Goal: Information Seeking & Learning: Learn about a topic

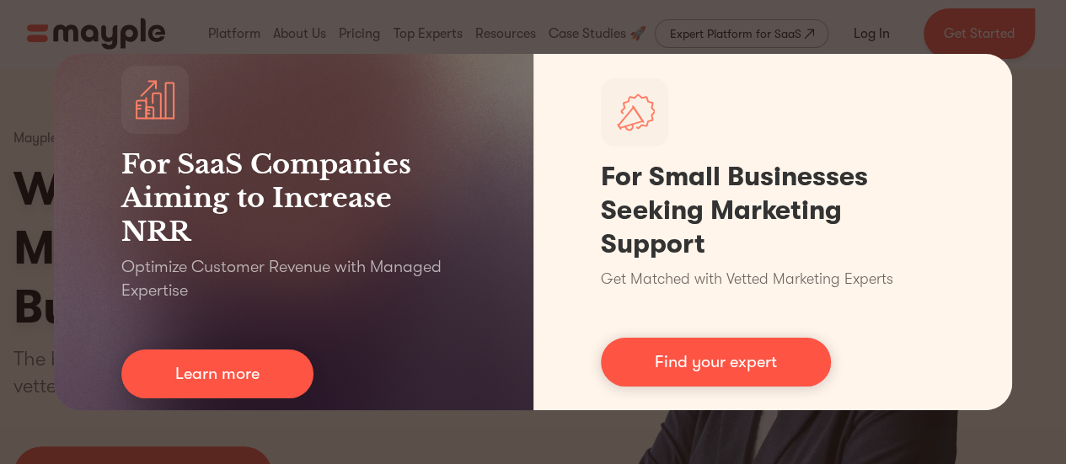
click at [522, 432] on div "For SaaS Companies Aiming to Increase NRR Optimize Customer Revenue with Manage…" at bounding box center [533, 232] width 1066 height 464
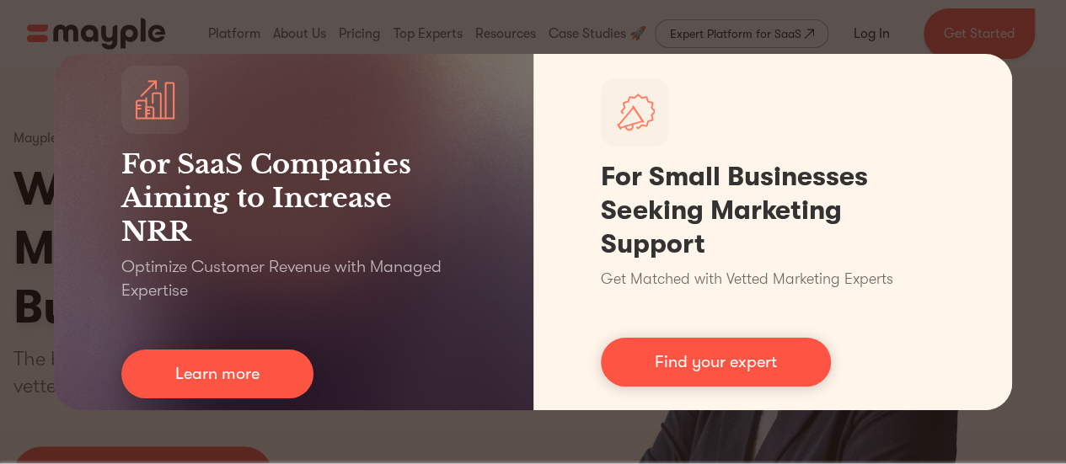
click at [1027, 131] on div "For SaaS Companies Aiming to Increase NRR Optimize Customer Revenue with Manage…" at bounding box center [533, 232] width 1066 height 464
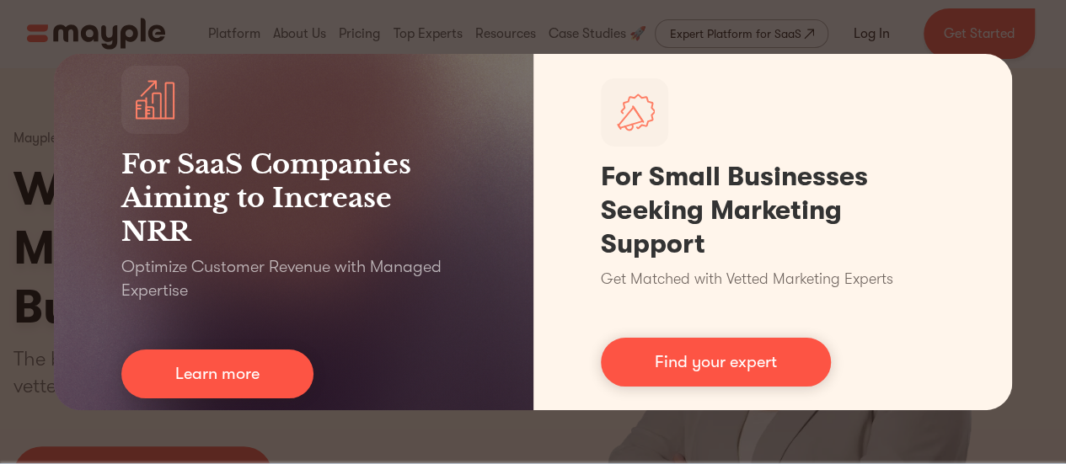
click at [0, 147] on div "For SaaS Companies Aiming to Increase NRR Optimize Customer Revenue with Manage…" at bounding box center [533, 232] width 1066 height 464
click at [8, 212] on div "For SaaS Companies Aiming to Increase NRR Optimize Customer Revenue with Manage…" at bounding box center [533, 232] width 1066 height 464
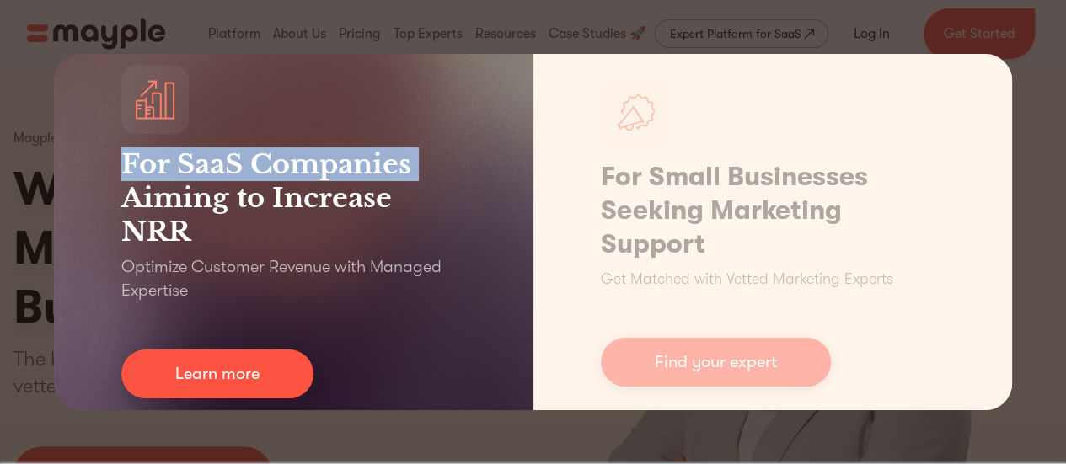
click at [55, 182] on div "For SaaS Companies Aiming to Increase NRR Optimize Customer Revenue with Manage…" at bounding box center [293, 232] width 479 height 356
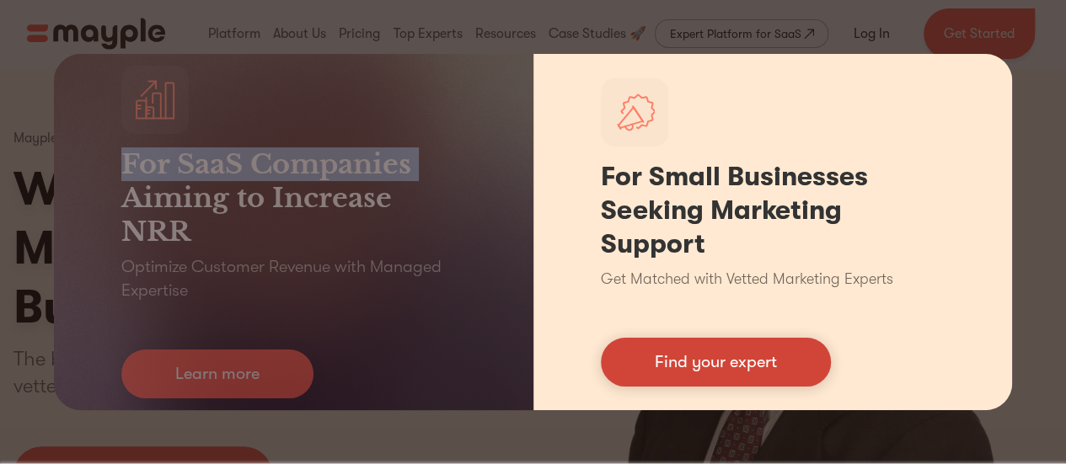
click at [730, 370] on link "Find your expert" at bounding box center [716, 362] width 230 height 49
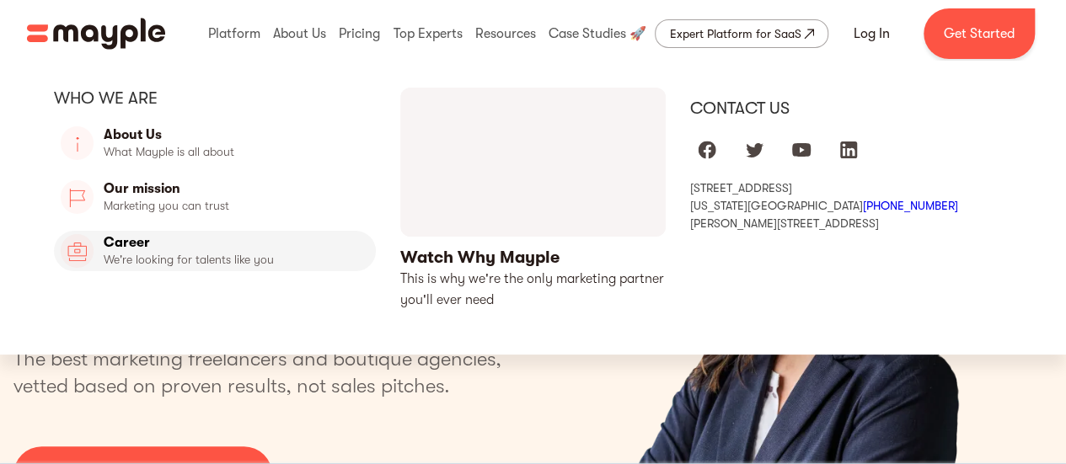
click at [133, 242] on link "Career" at bounding box center [215, 251] width 322 height 40
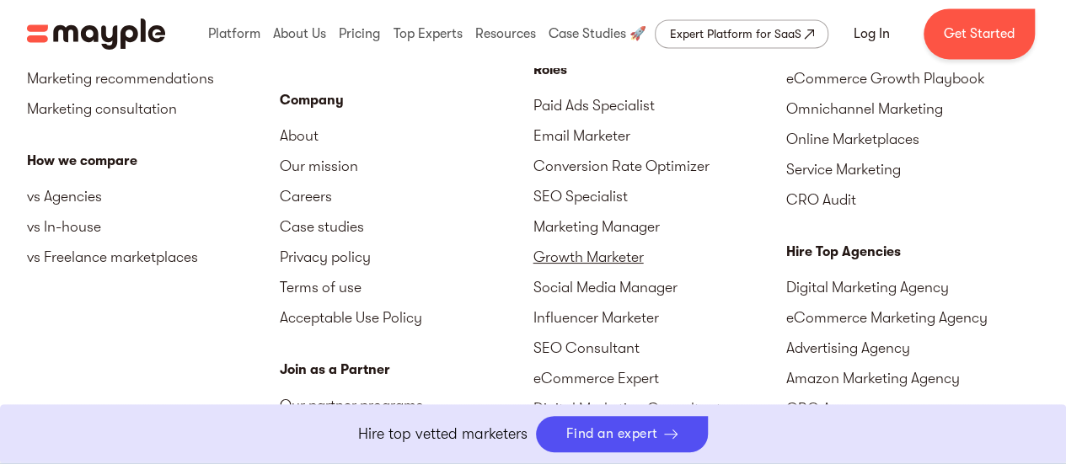
scroll to position [4381, 0]
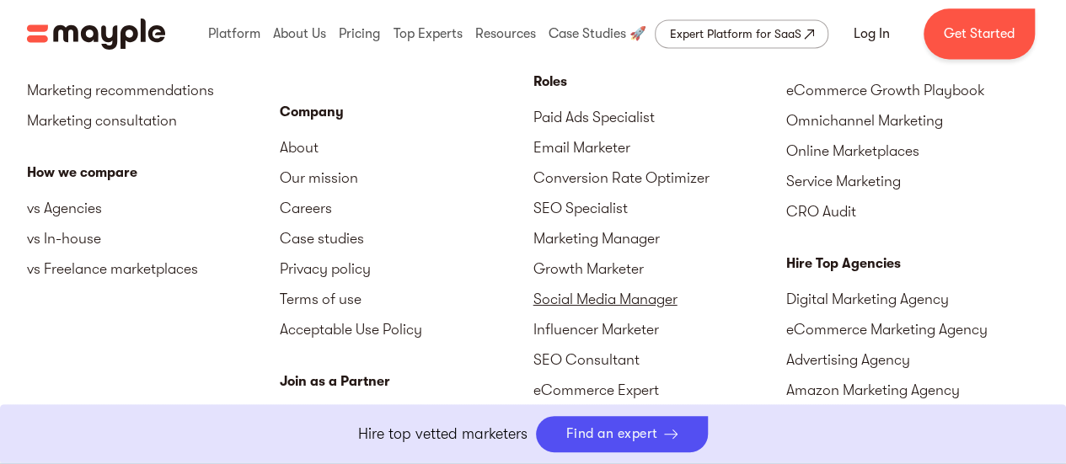
click at [590, 292] on link "Social Media Manager" at bounding box center [659, 299] width 253 height 30
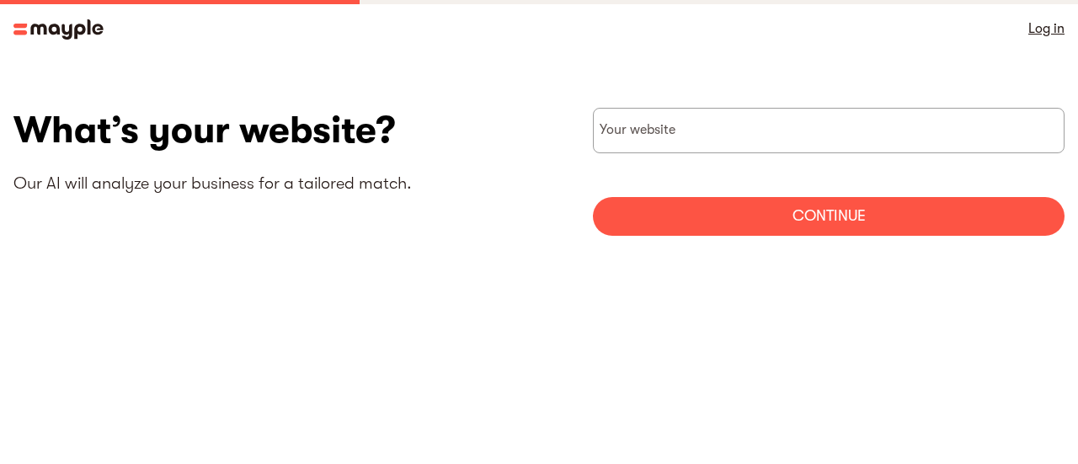
click at [13, 30] on img at bounding box center [58, 29] width 90 height 20
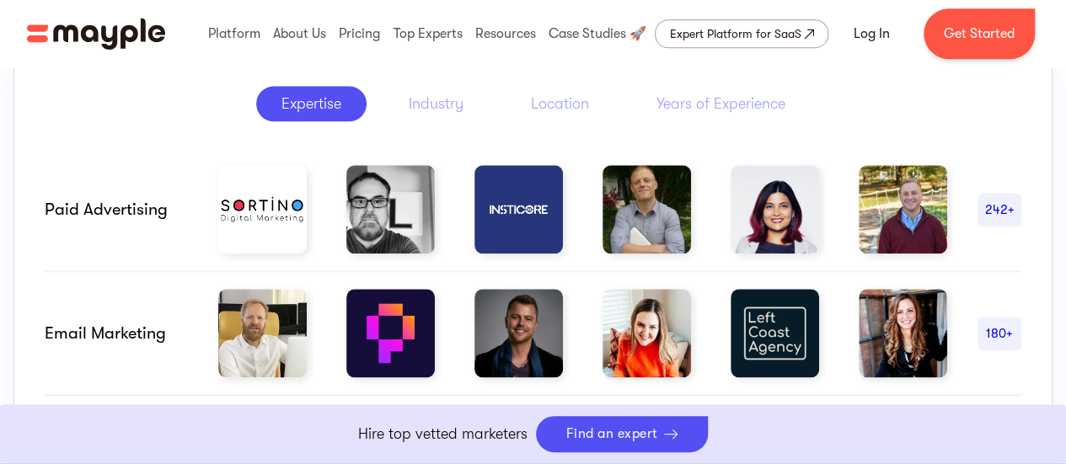
scroll to position [843, 0]
